Goal: Use online tool/utility

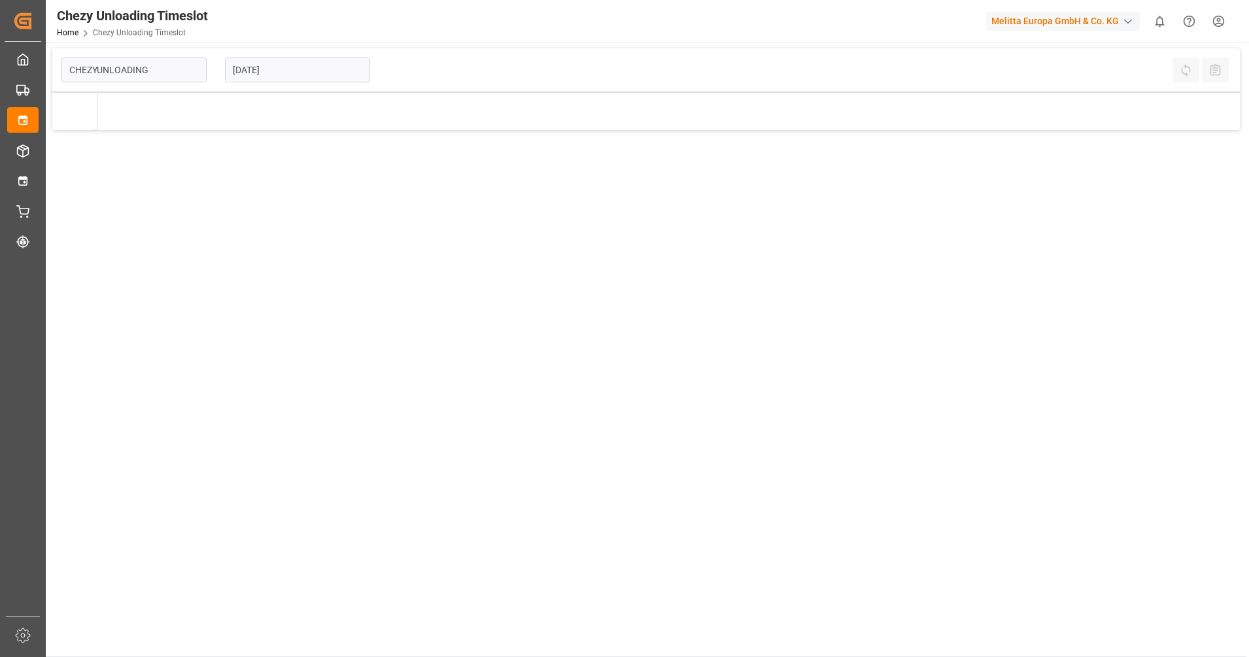
type input "Chezy Unloading"
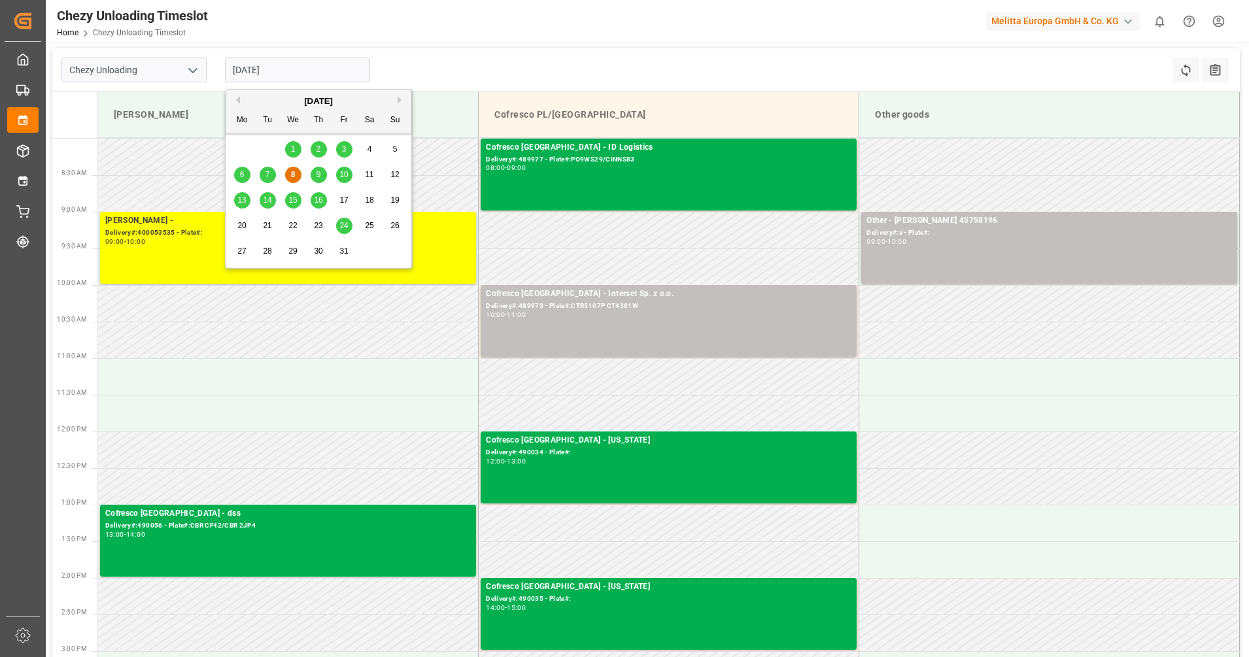
click at [294, 67] on input "[DATE]" at bounding box center [297, 70] width 145 height 25
click at [294, 196] on span "15" at bounding box center [292, 200] width 9 height 9
type input "[DATE]"
